Goal: Find specific page/section: Find specific page/section

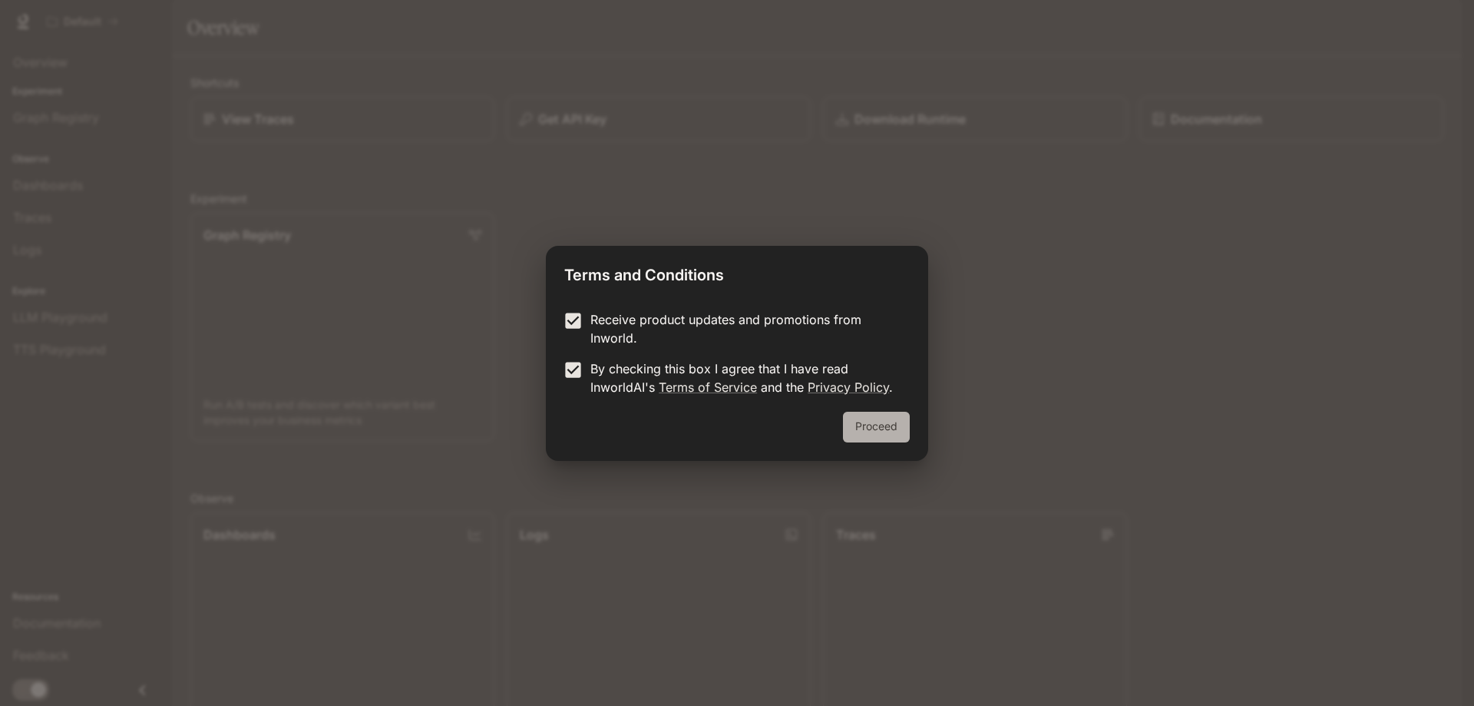
click at [878, 422] on button "Proceed" at bounding box center [876, 427] width 67 height 31
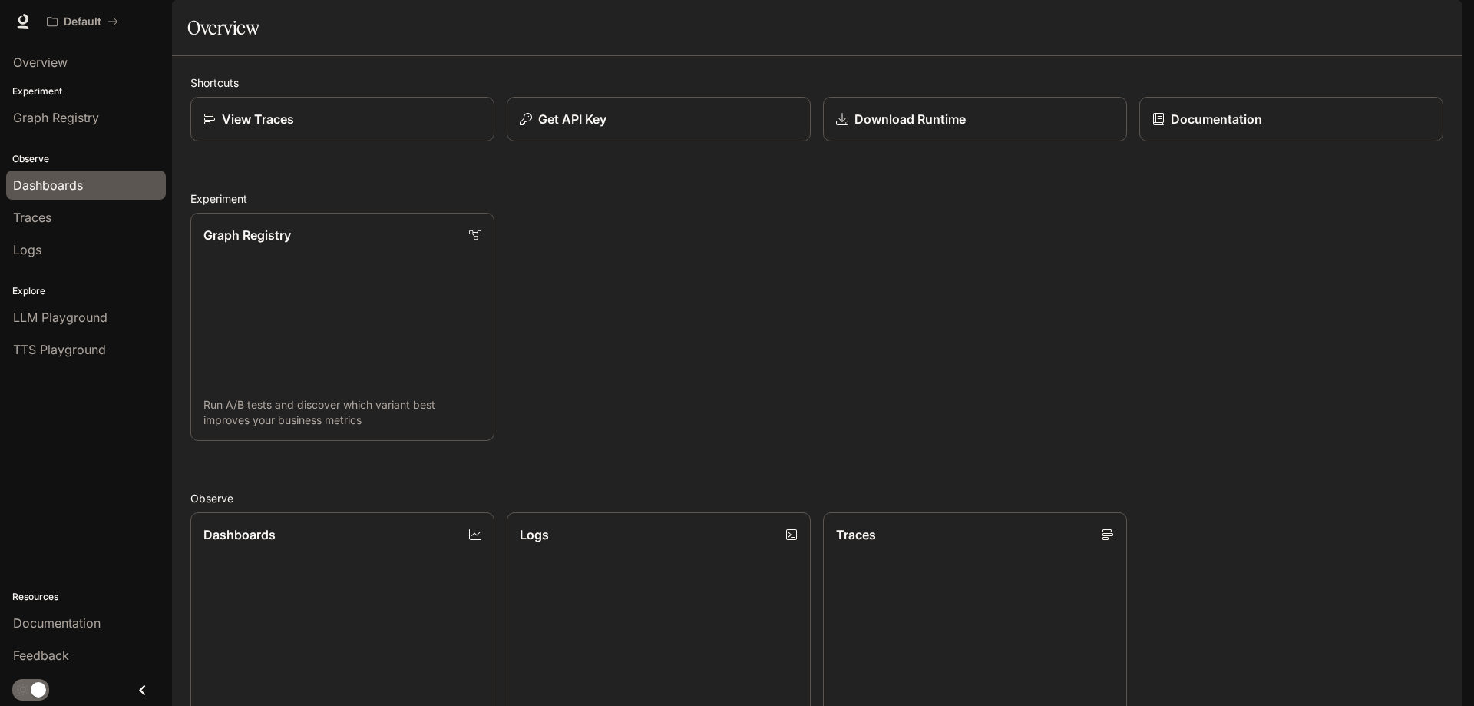
click at [55, 179] on span "Dashboards" at bounding box center [48, 185] width 70 height 18
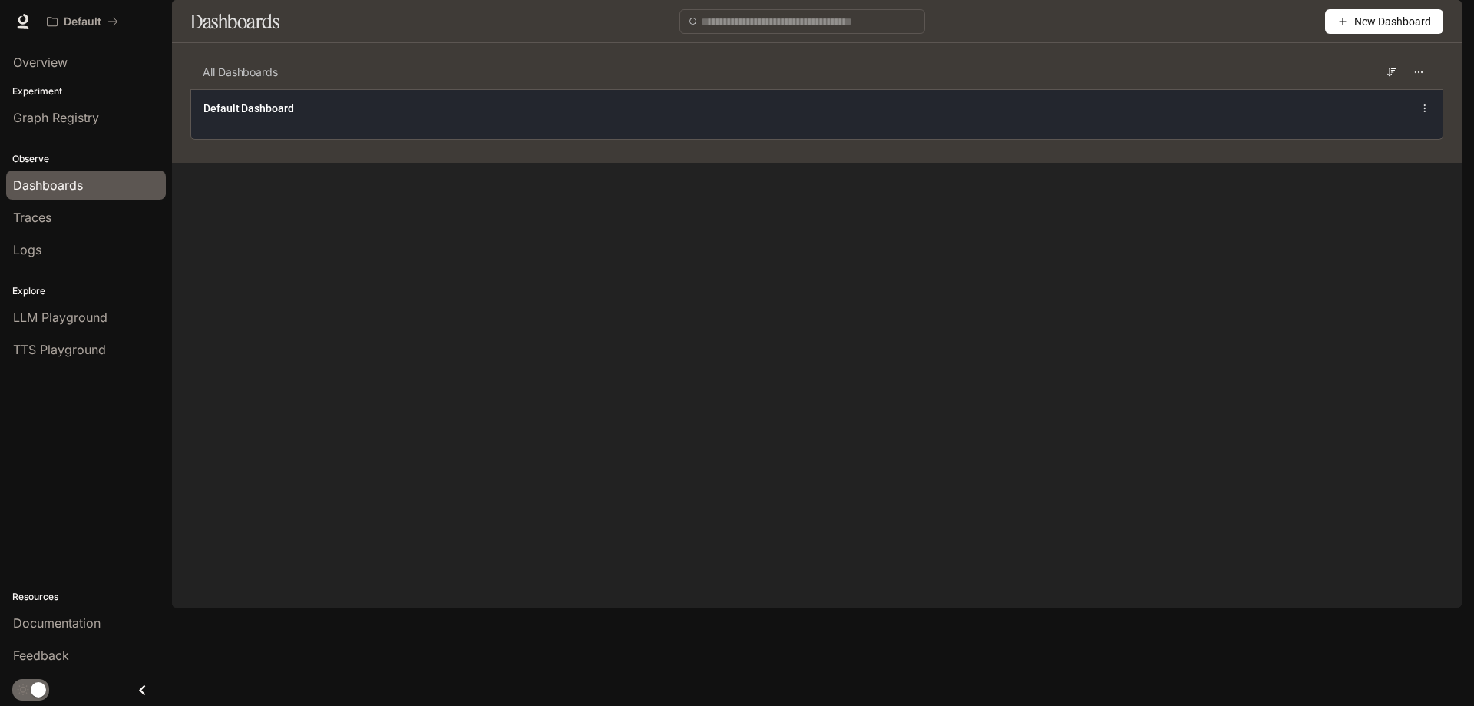
click at [1432, 139] on div "Default Dashboard" at bounding box center [817, 114] width 1252 height 50
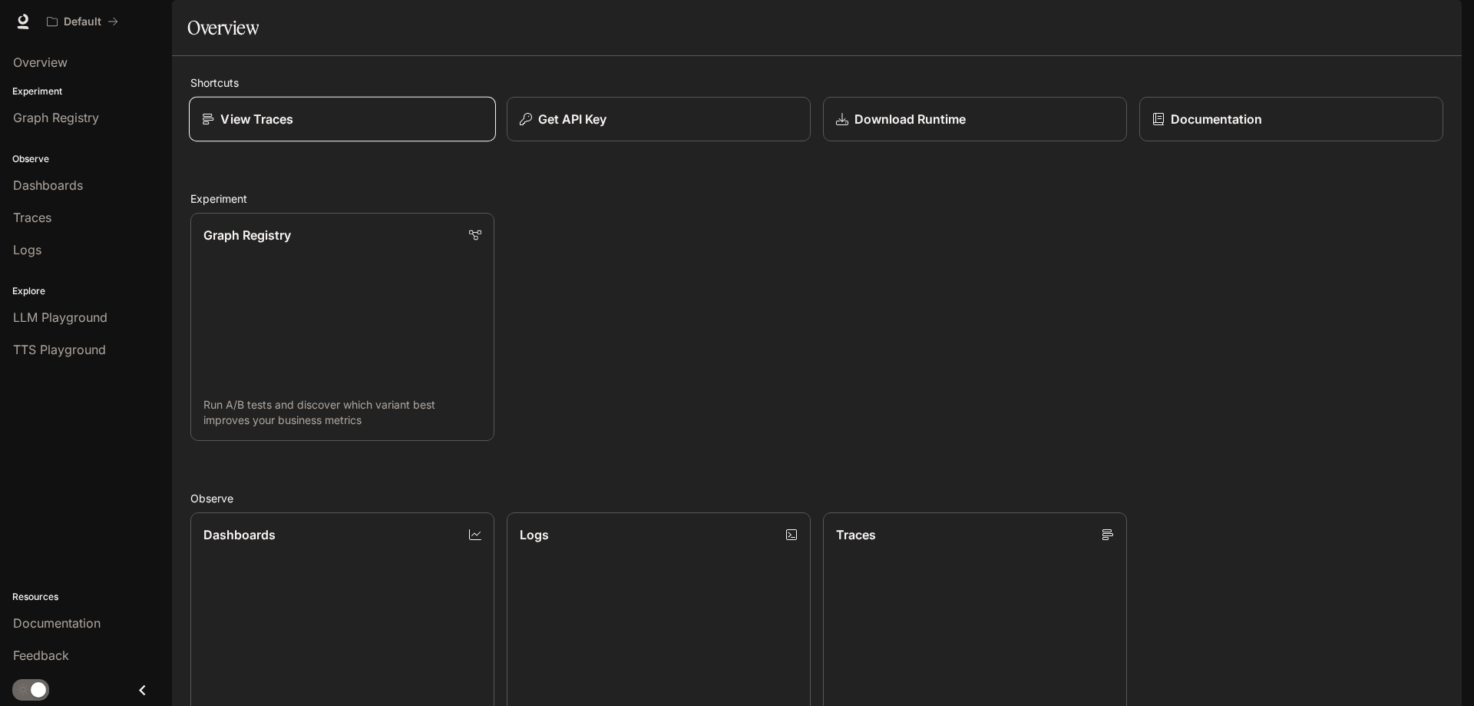
click at [232, 128] on p "View Traces" at bounding box center [256, 119] width 73 height 18
click at [110, 319] on div "LLM Playground" at bounding box center [86, 317] width 146 height 18
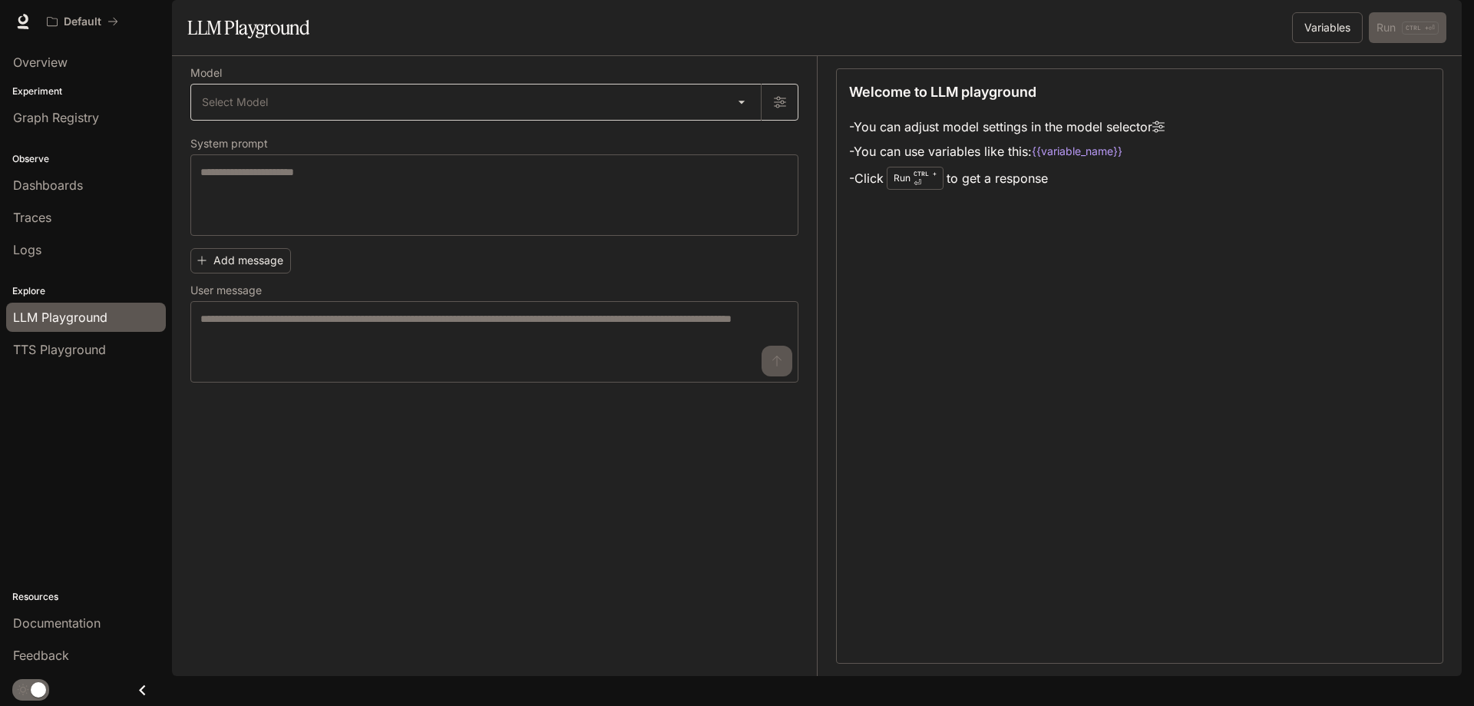
click at [742, 147] on body "Skip to main content Default Documentation Documentation Portal Overview Experi…" at bounding box center [737, 353] width 1474 height 706
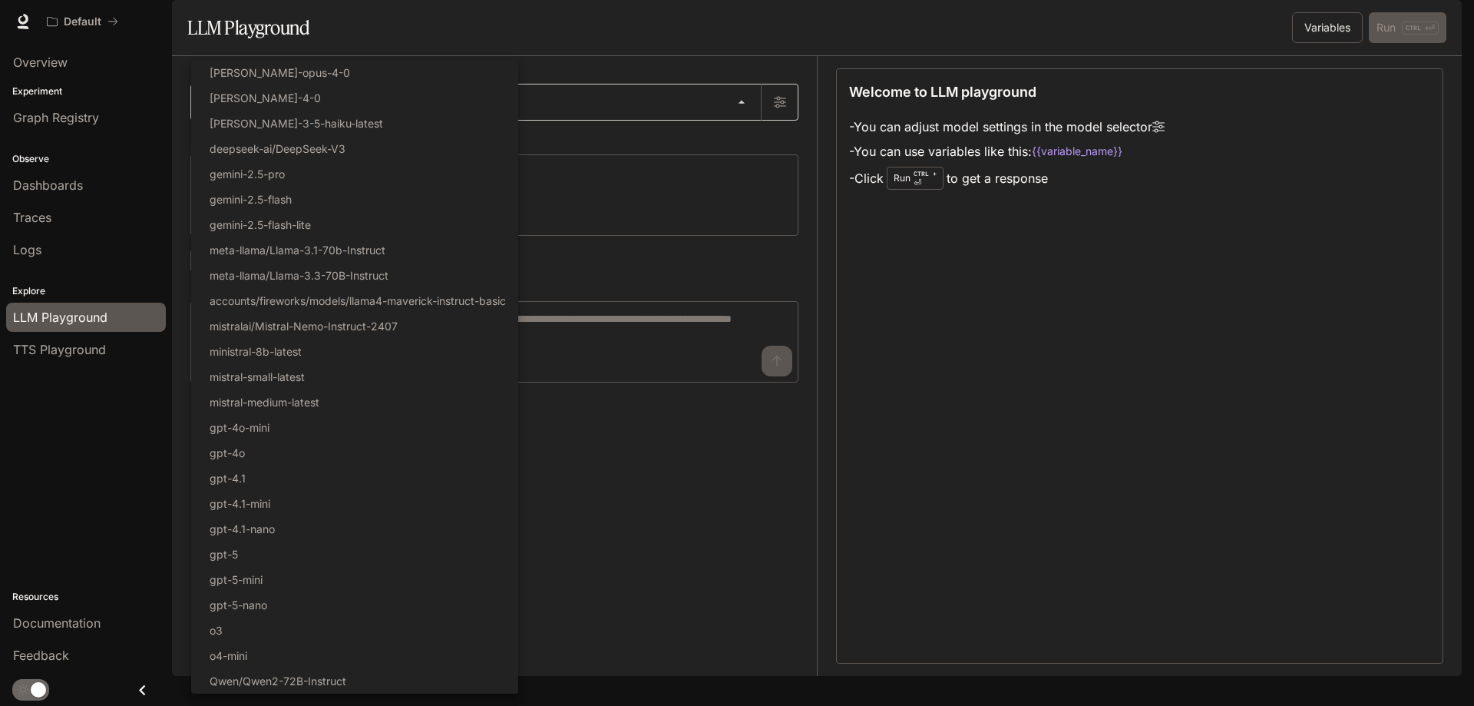
click at [742, 147] on div at bounding box center [737, 353] width 1474 height 706
